Goal: Information Seeking & Learning: Learn about a topic

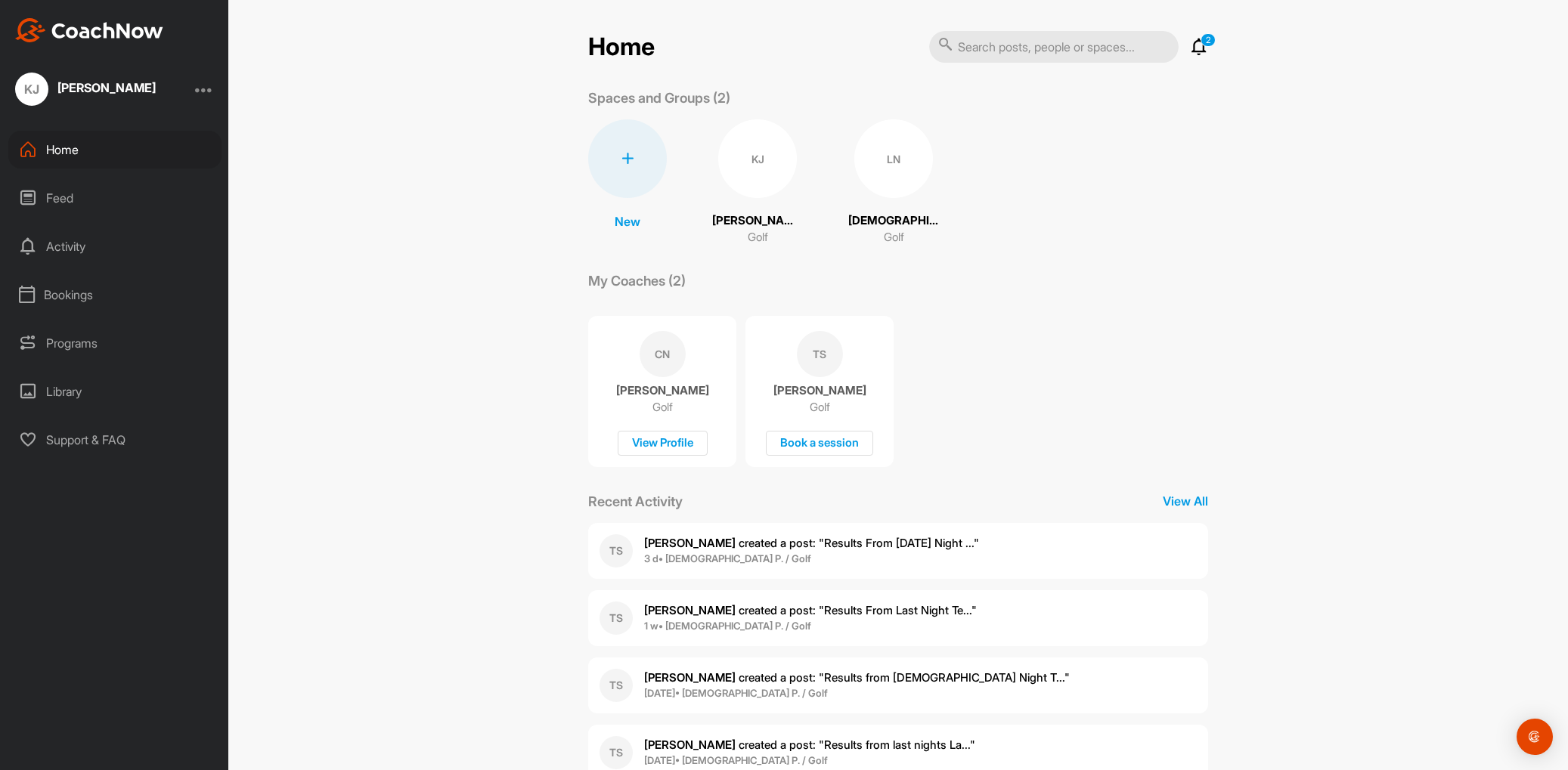
click at [79, 342] on div "Programs" at bounding box center [115, 343] width 213 height 37
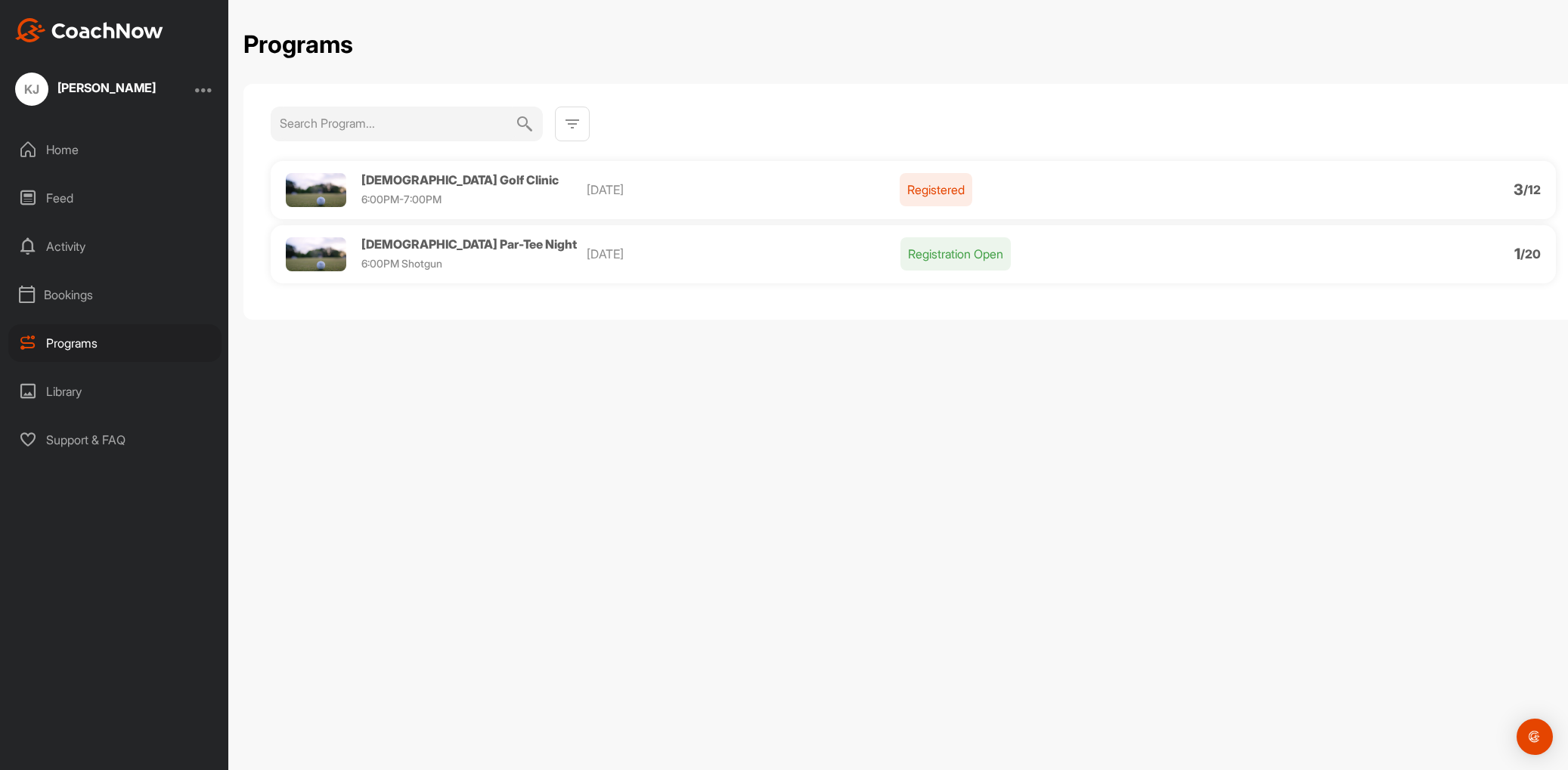
click at [400, 187] on div "[DEMOGRAPHIC_DATA] Golf Clinic 6:00PM-7:00PM" at bounding box center [460, 190] width 197 height 32
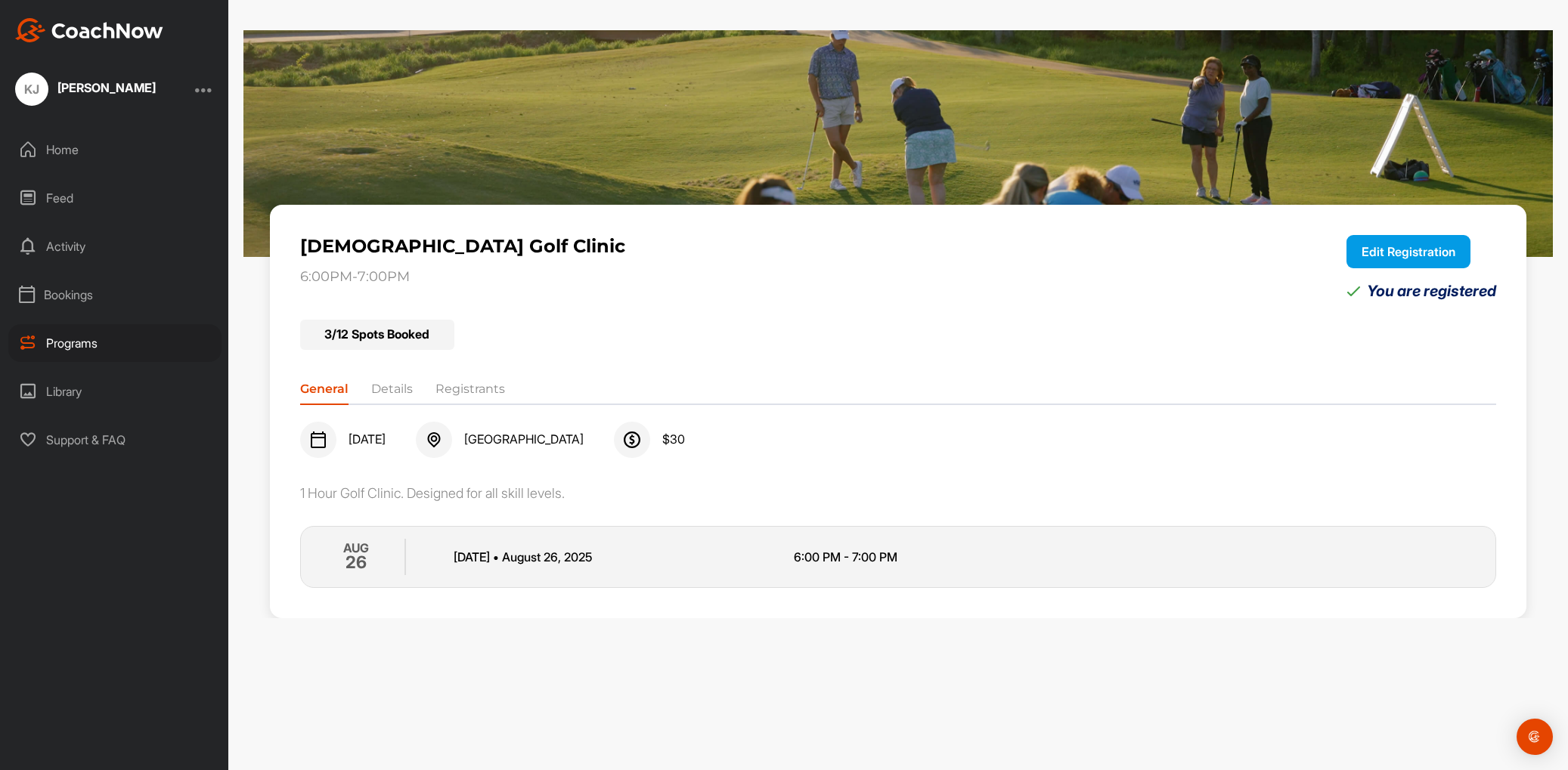
click at [475, 391] on li "Registrants" at bounding box center [470, 392] width 69 height 24
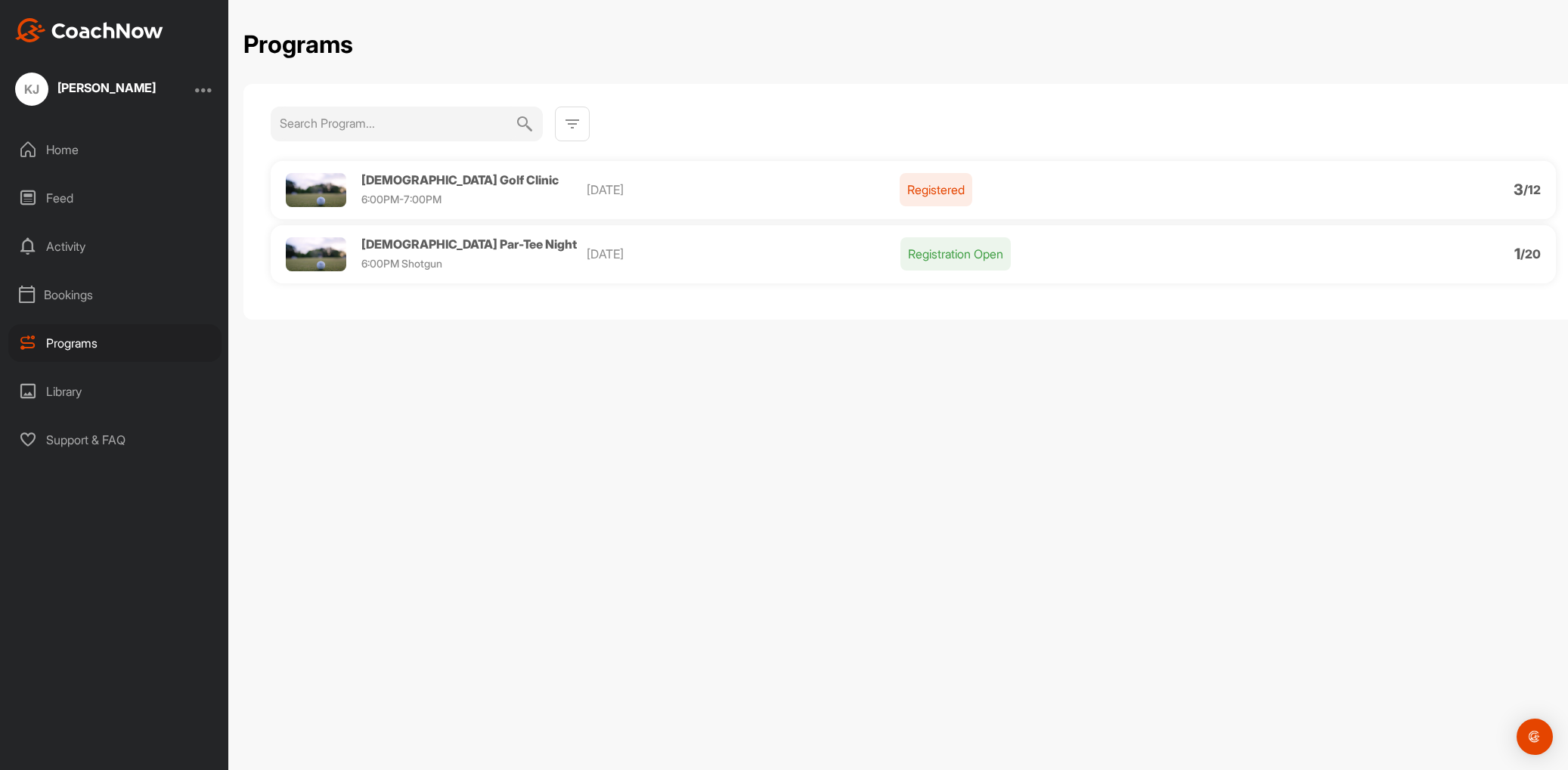
click at [392, 244] on span "[DEMOGRAPHIC_DATA] Par-Tee Night" at bounding box center [469, 243] width 215 height 15
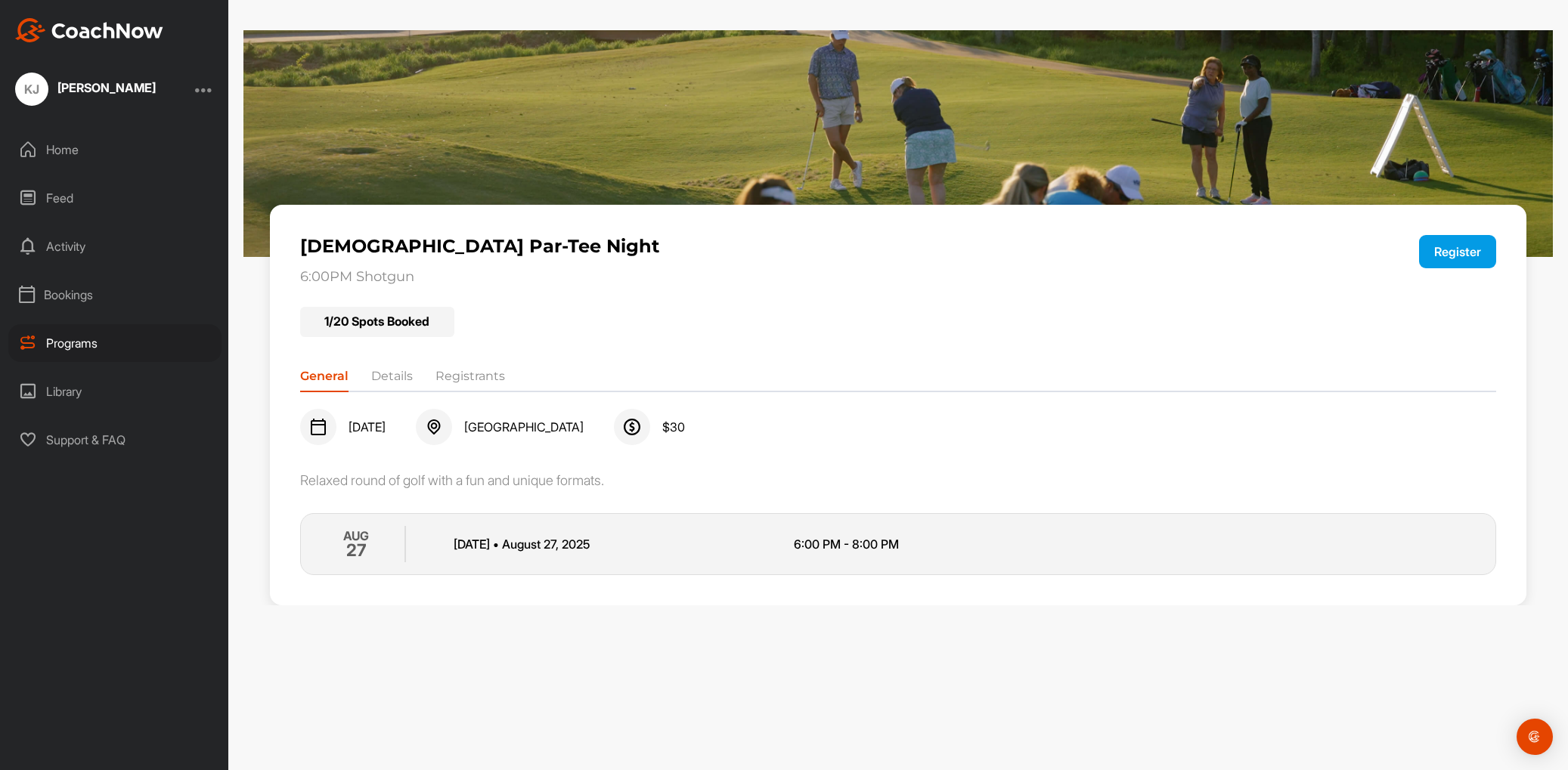
click at [451, 374] on li "Registrants" at bounding box center [470, 379] width 69 height 24
